Goal: Task Accomplishment & Management: Use online tool/utility

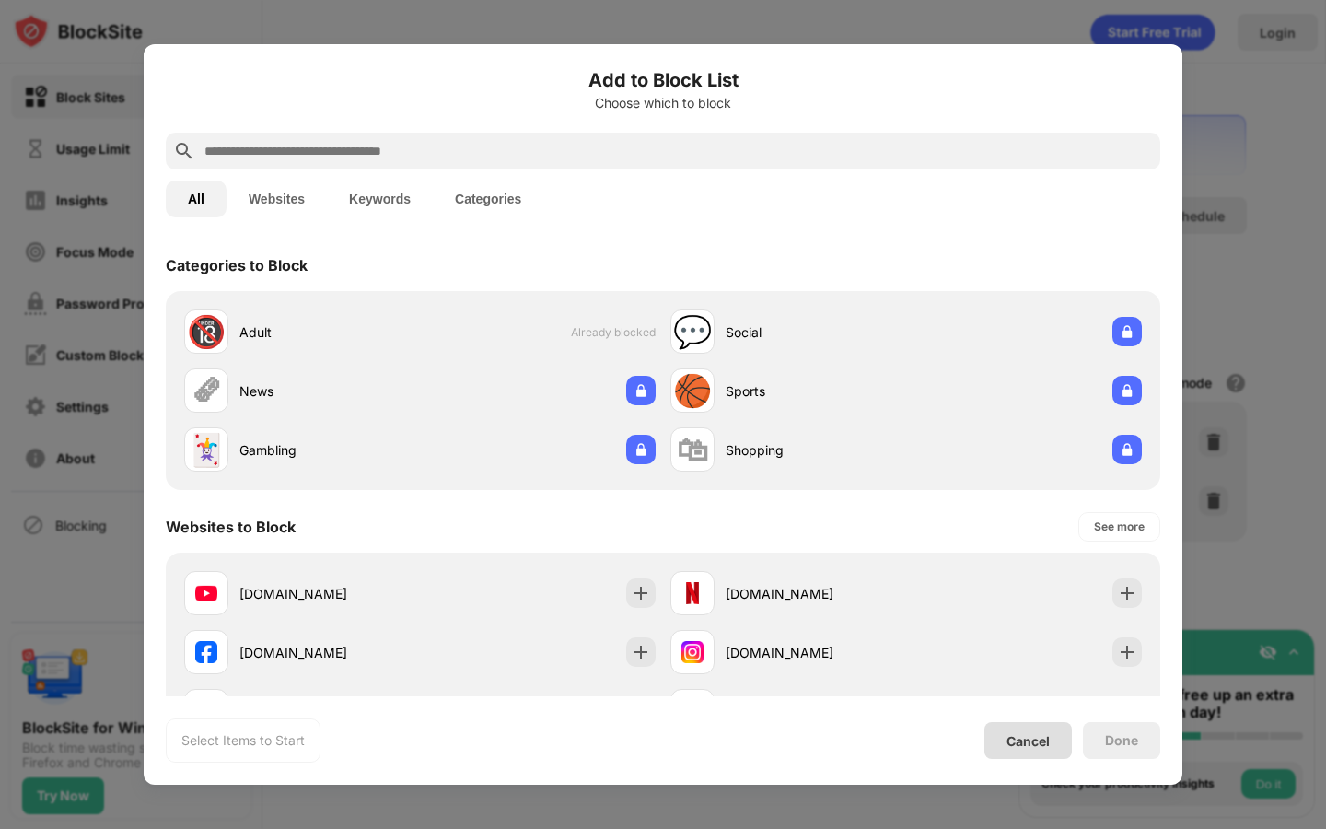
click at [1030, 743] on div "Cancel" at bounding box center [1027, 741] width 43 height 16
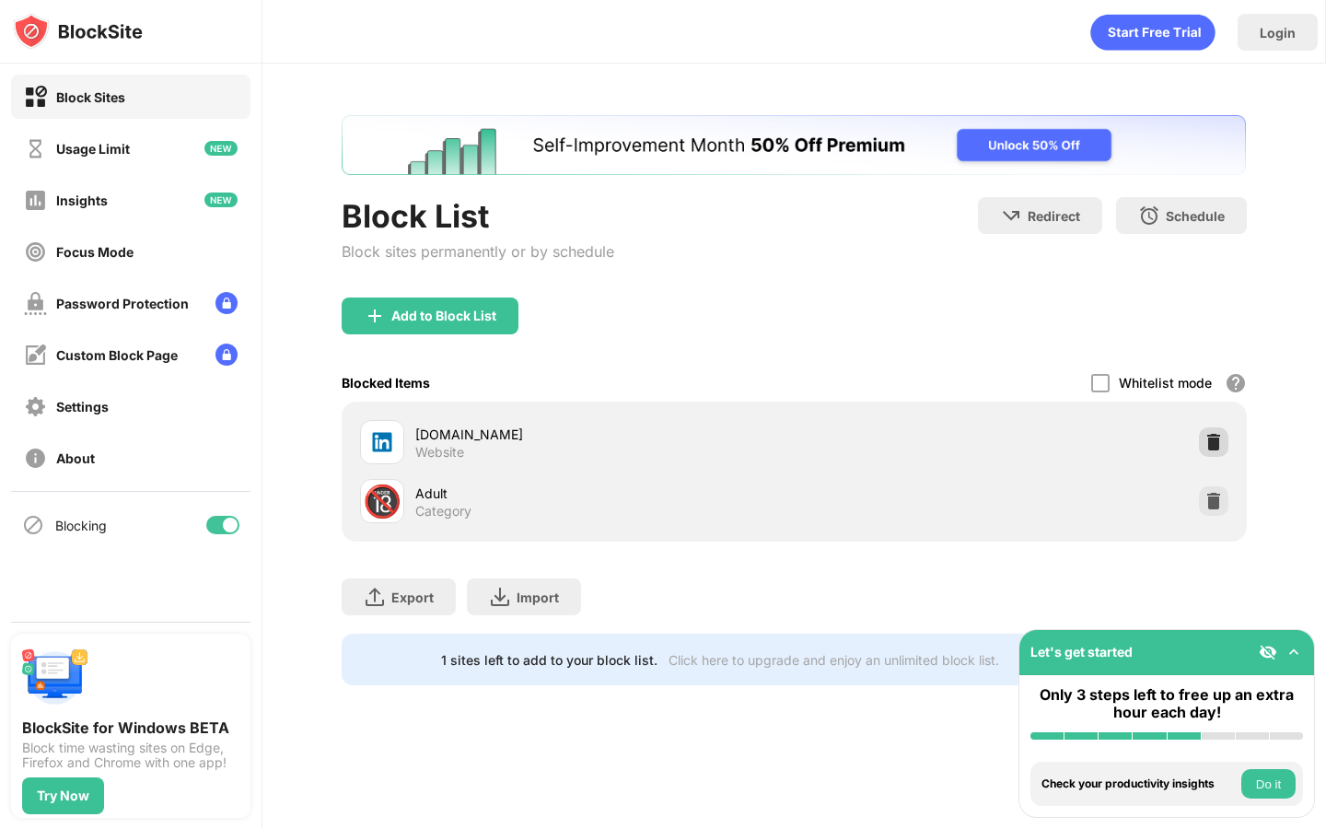
click at [1209, 444] on img at bounding box center [1213, 442] width 18 height 18
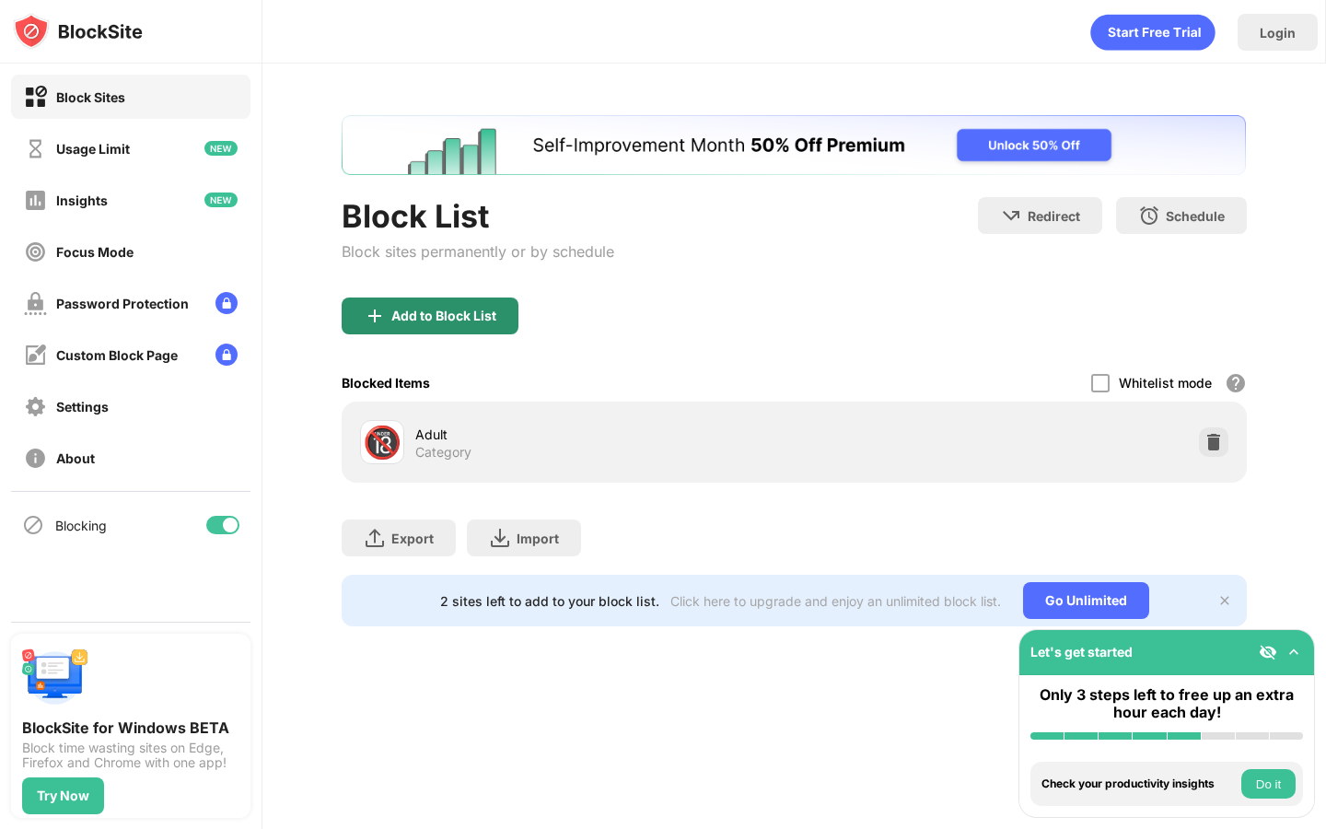
click at [470, 325] on div "Add to Block List" at bounding box center [430, 315] width 177 height 37
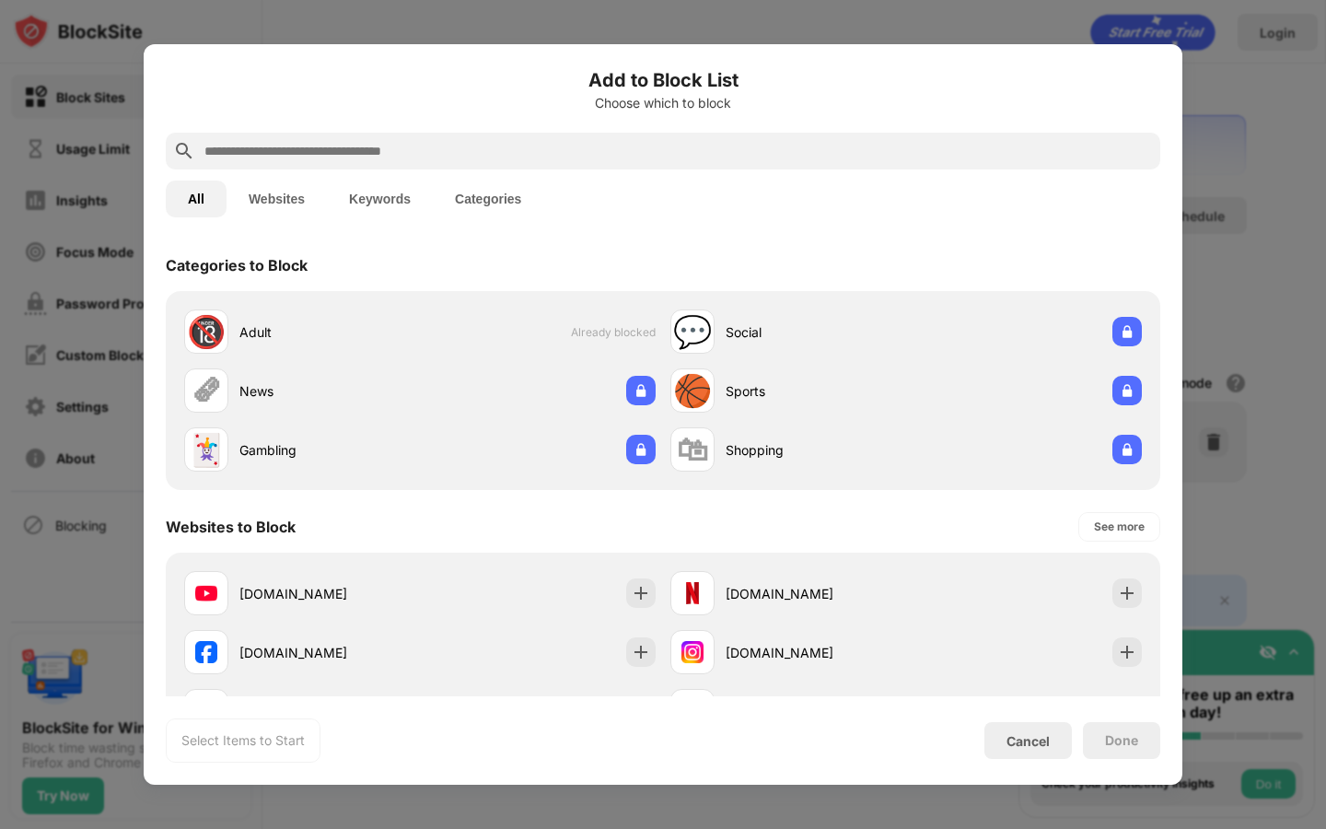
click at [664, 162] on div at bounding box center [663, 151] width 994 height 37
click at [664, 148] on input "text" at bounding box center [678, 151] width 950 height 22
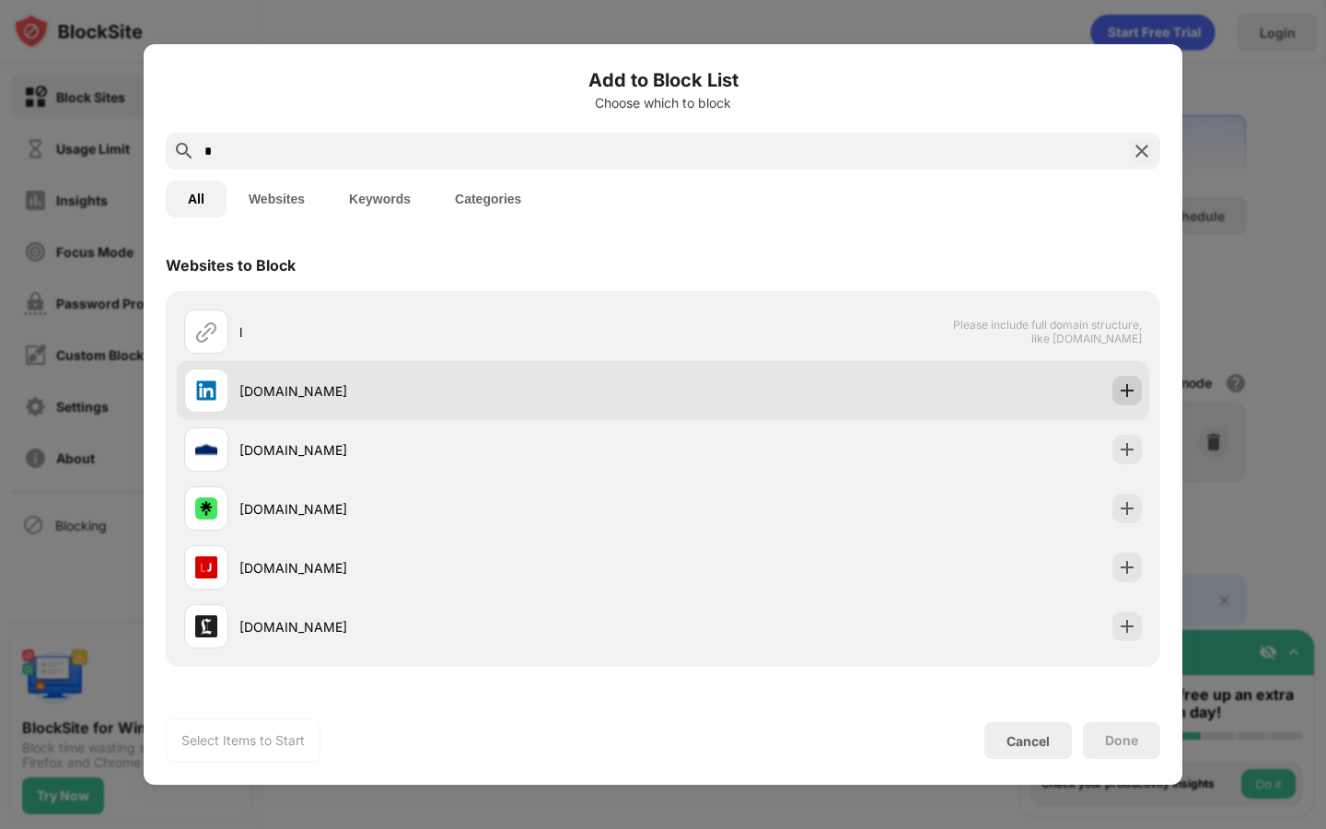
type input "*"
click at [1132, 386] on img at bounding box center [1127, 390] width 18 height 18
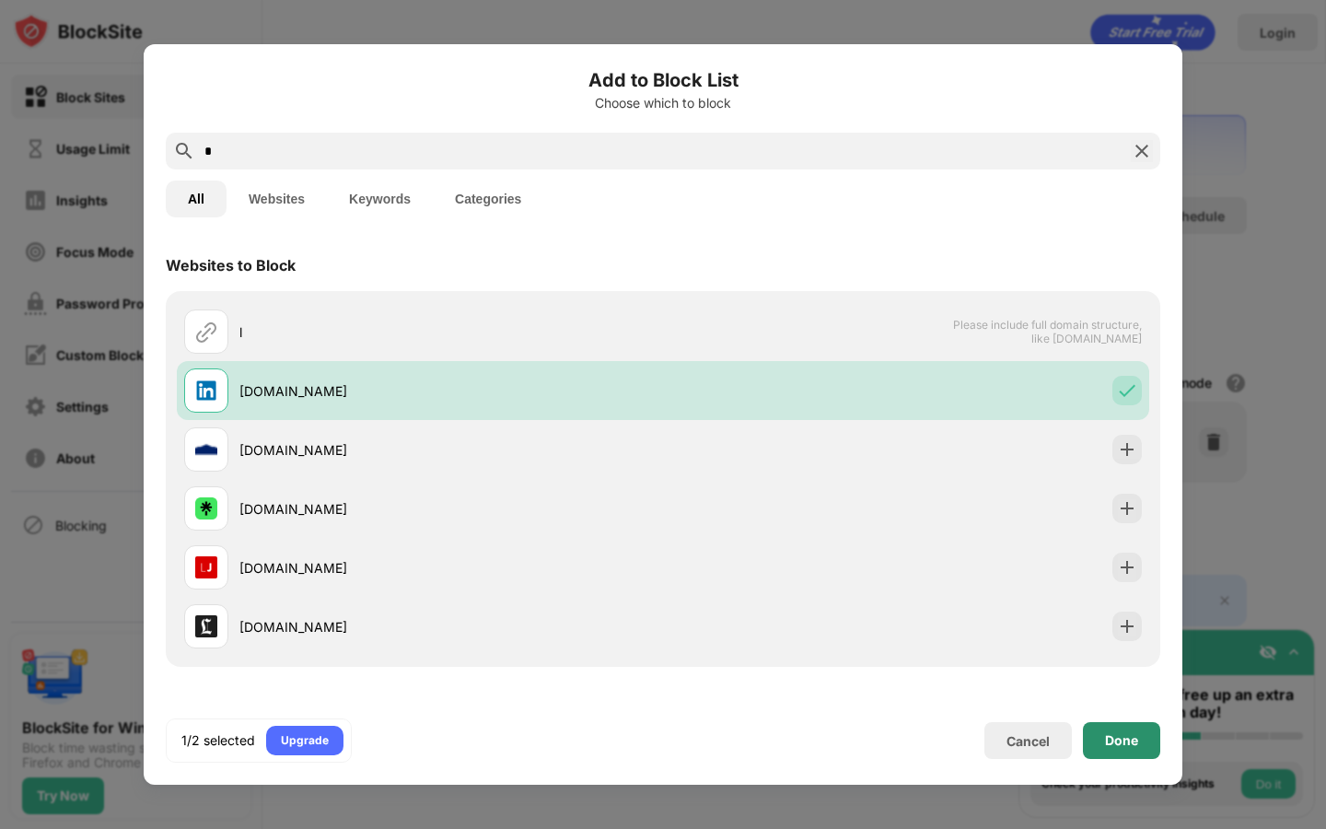
click at [1116, 749] on div "Done" at bounding box center [1121, 740] width 77 height 37
